Goal: Transaction & Acquisition: Obtain resource

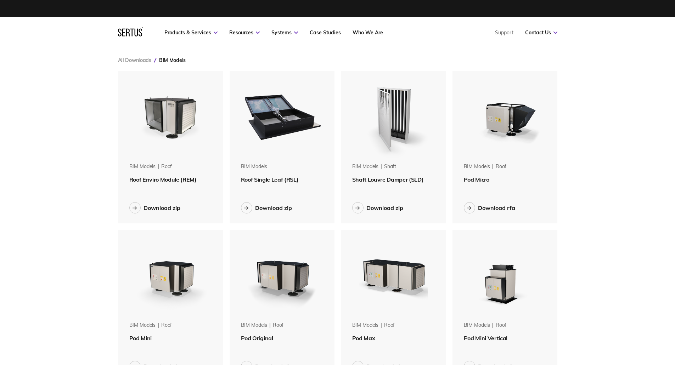
scroll to position [644, 450]
click at [170, 209] on div "Download zip" at bounding box center [161, 207] width 37 height 7
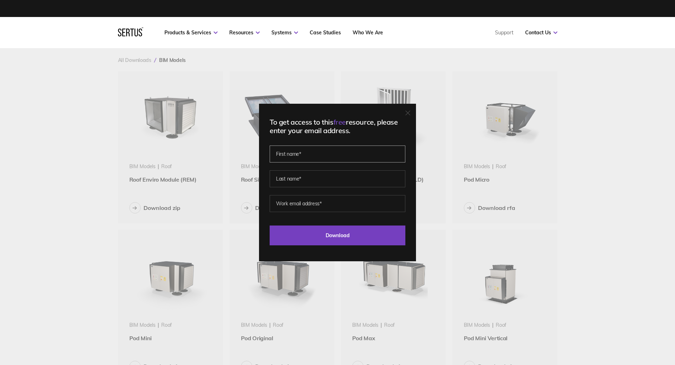
click at [329, 157] on input "text" at bounding box center [338, 154] width 136 height 17
type input "q"
type input "[PERSON_NAME]"
click at [313, 208] on input "email" at bounding box center [338, 203] width 136 height 17
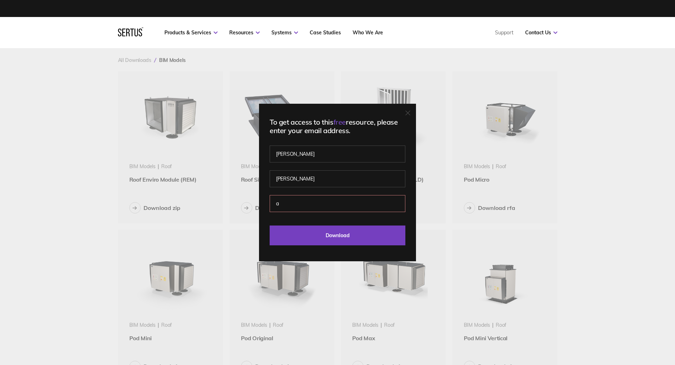
type input "[PERSON_NAME][EMAIL_ADDRESS][DOMAIN_NAME]"
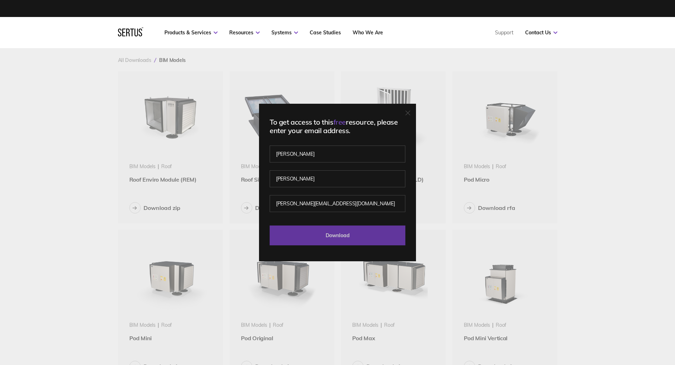
click at [318, 238] on input "Download" at bounding box center [338, 236] width 136 height 20
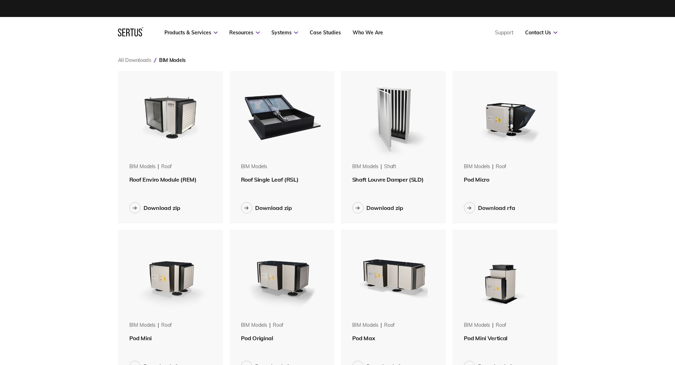
scroll to position [3, 0]
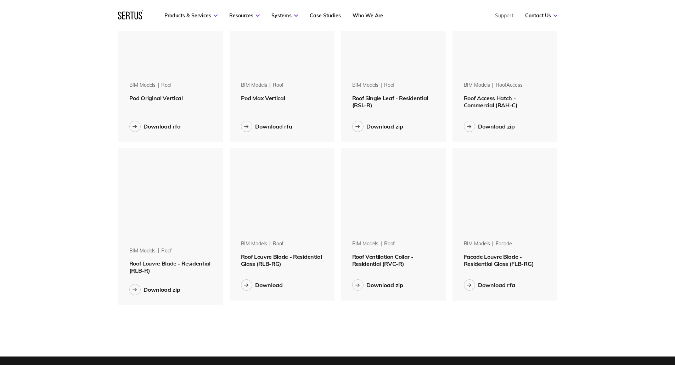
scroll to position [399, 0]
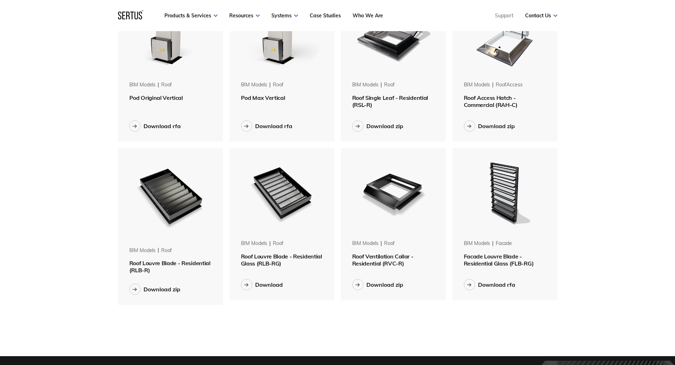
click at [487, 332] on div "All Downloads BIM Models BIM Models roof Roof Enviro Module (REM) Download zip …" at bounding box center [337, 2] width 467 height 707
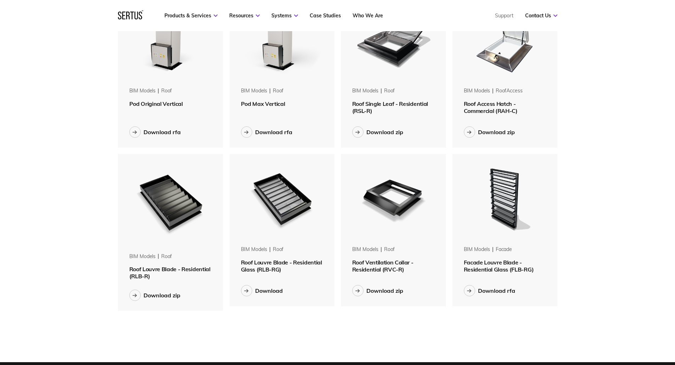
scroll to position [393, 0]
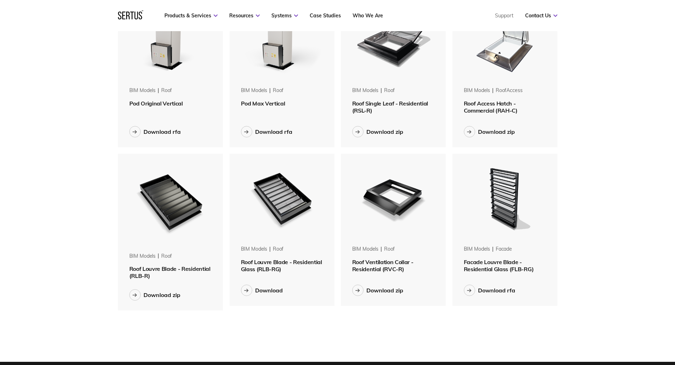
click at [46, 62] on div "Menu Resources Systems Products Case Studies Who we are Contact us Support Book…" at bounding box center [337, 172] width 675 height 1130
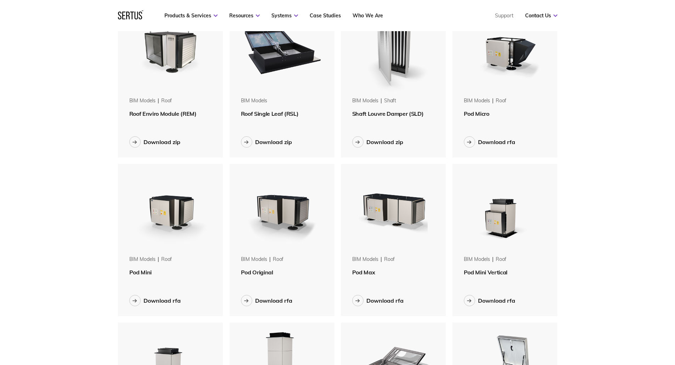
scroll to position [66, 0]
click at [362, 300] on div at bounding box center [357, 300] width 11 height 11
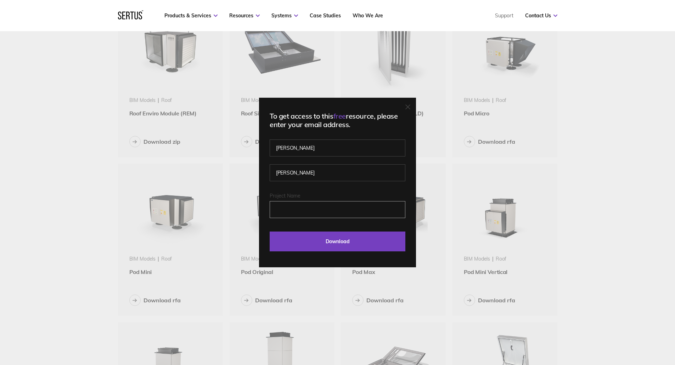
click at [314, 208] on input "Project Name" at bounding box center [338, 209] width 136 height 17
type input "gilbraltar house"
click at [311, 236] on input "Download" at bounding box center [338, 242] width 136 height 20
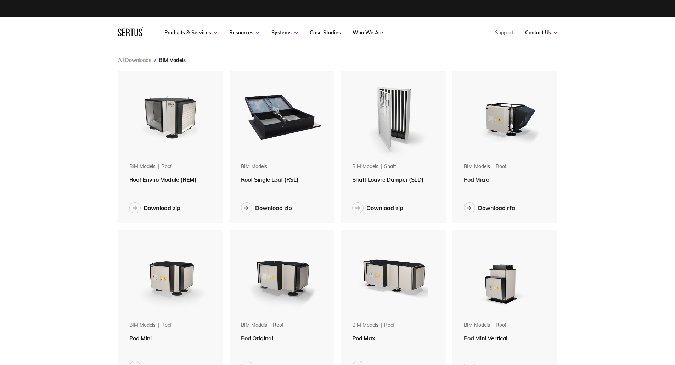
click at [361, 211] on div at bounding box center [357, 207] width 11 height 11
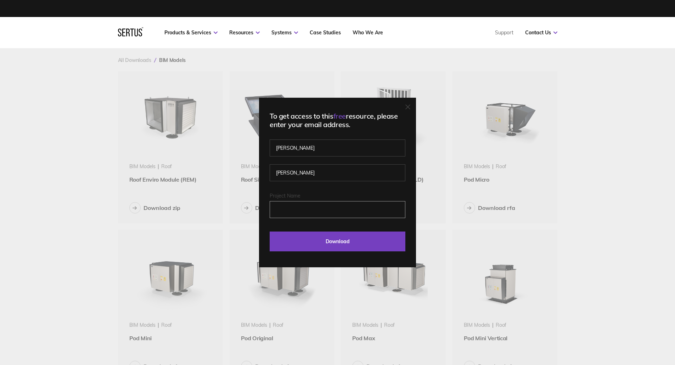
click at [356, 212] on input "Project Name" at bounding box center [338, 209] width 136 height 17
type input "gilbraltar house"
click at [334, 239] on input "Download" at bounding box center [338, 242] width 136 height 20
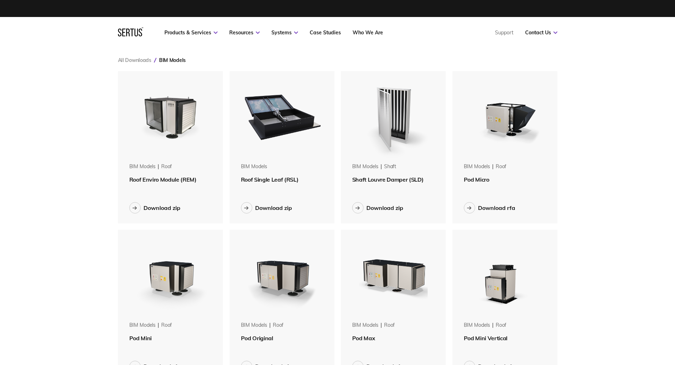
click at [243, 207] on div at bounding box center [246, 207] width 11 height 11
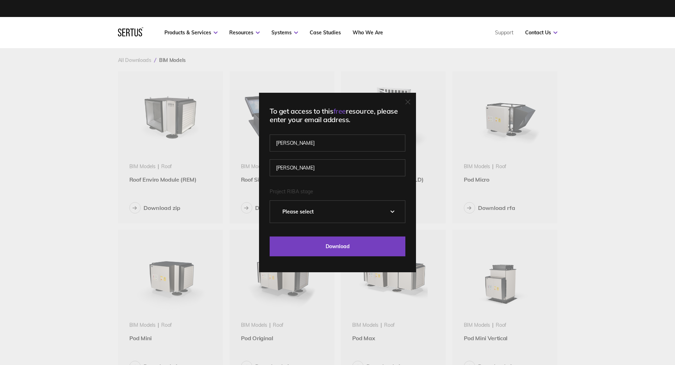
click at [328, 210] on select "Please Select 0 – Strategic Definition 1 - Preparation & Brief 2 - Concept Desi…" at bounding box center [337, 212] width 135 height 22
select select "0 – Strategic Definition"
click at [272, 201] on select "Please Select 0 – Strategic Definition 1 - Preparation & Brief 2 - Concept Desi…" at bounding box center [337, 212] width 135 height 22
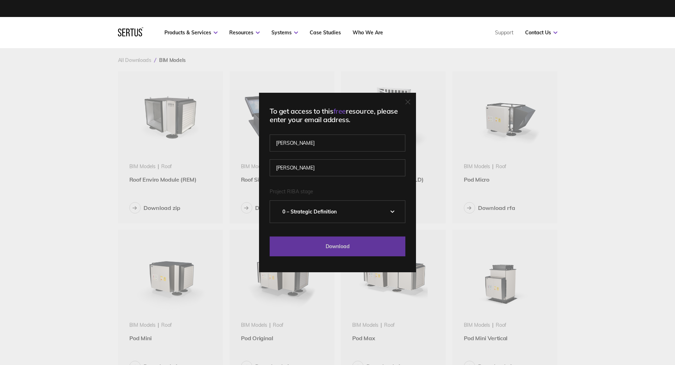
click at [314, 243] on input "Download" at bounding box center [338, 247] width 136 height 20
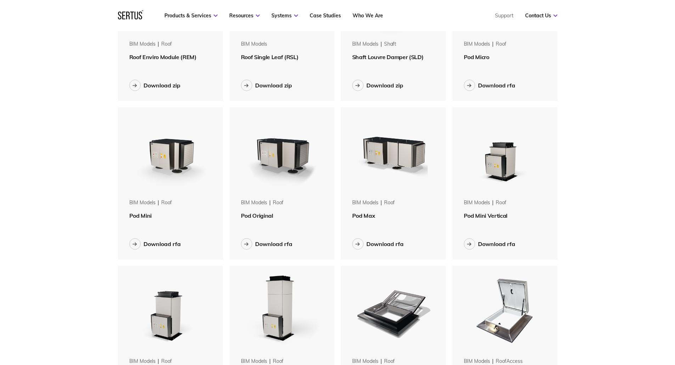
scroll to position [124, 0]
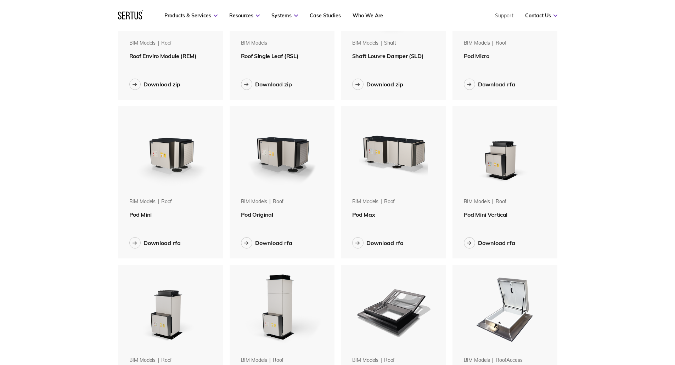
click at [239, 243] on div "Download rfa" at bounding box center [281, 242] width 105 height 31
click at [248, 246] on div at bounding box center [246, 242] width 11 height 11
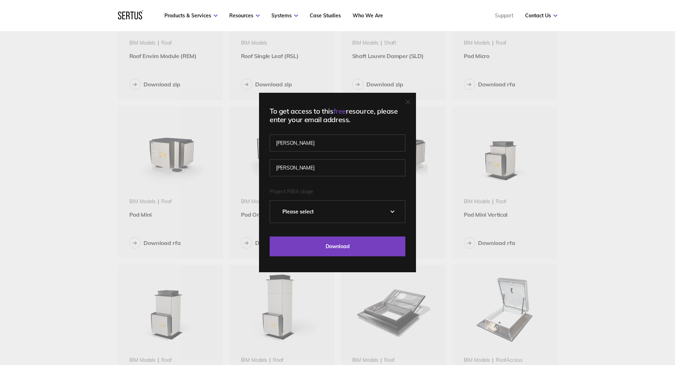
click at [336, 206] on select "Please Select 0 – Strategic Definition 1 - Preparation & Brief 2 - Concept Desi…" at bounding box center [337, 212] width 135 height 22
select select "0 – Strategic Definition"
click at [272, 201] on select "Please Select 0 – Strategic Definition 1 - Preparation & Brief 2 - Concept Desi…" at bounding box center [337, 212] width 135 height 22
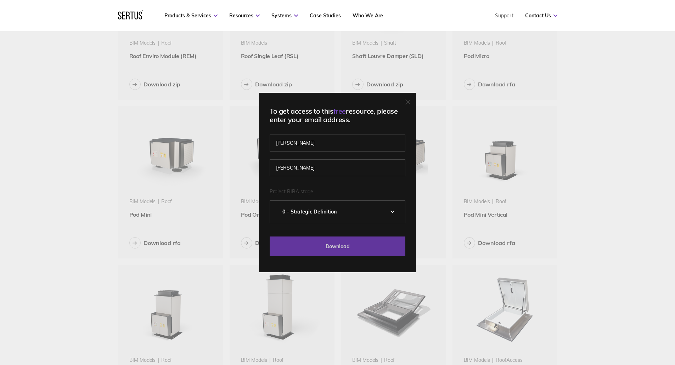
click at [320, 246] on input "Download" at bounding box center [338, 247] width 136 height 20
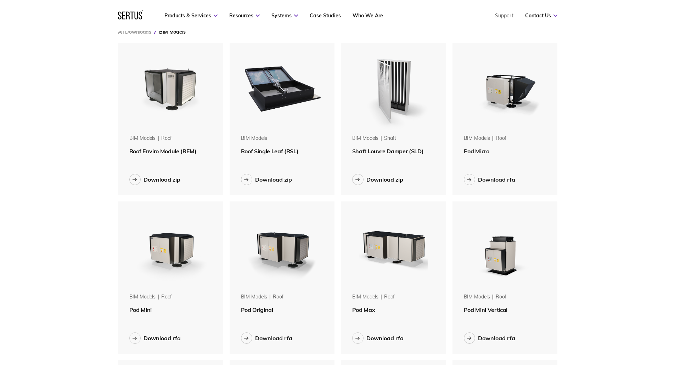
scroll to position [0, 0]
